Goal: Find contact information: Find contact information

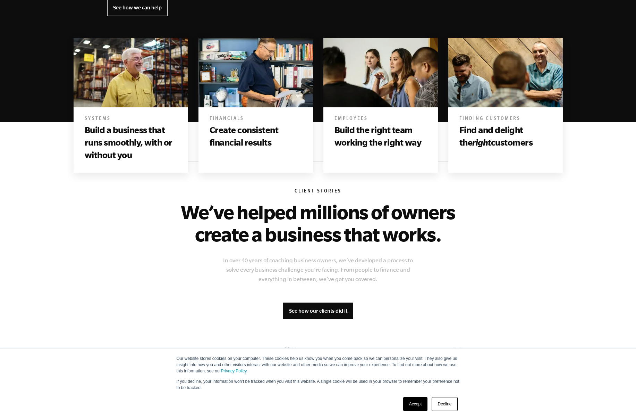
scroll to position [378, 0]
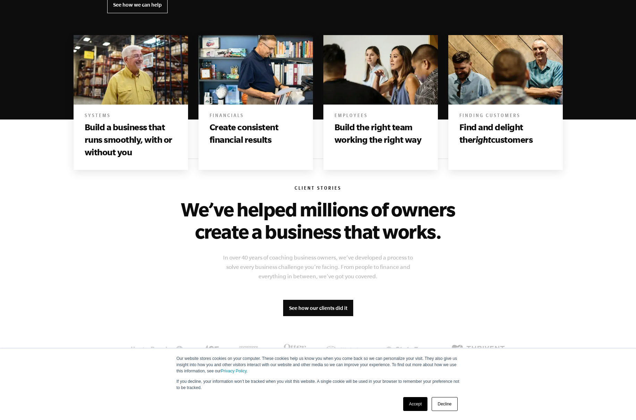
click at [413, 403] on link "Accept" at bounding box center [415, 404] width 25 height 14
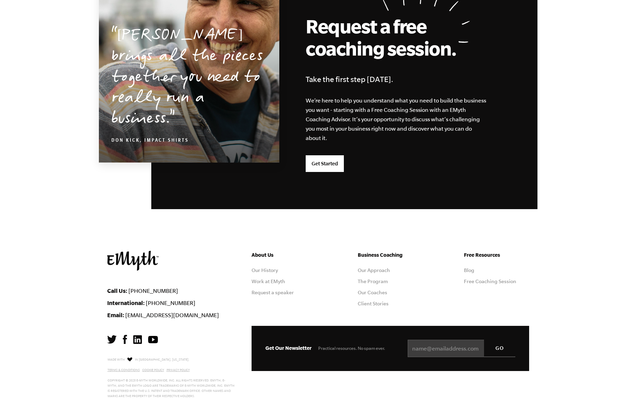
scroll to position [1718, 0]
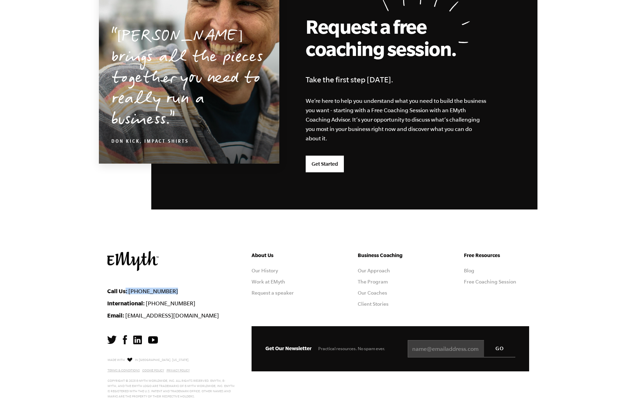
drag, startPoint x: 126, startPoint y: 289, endPoint x: 185, endPoint y: 290, distance: 59.0
click at [186, 290] on li "Call Us: [PHONE_NUMBER]" at bounding box center [174, 290] width 134 height 7
copy li ": [PHONE_NUMBER]"
